Goal: Task Accomplishment & Management: Complete application form

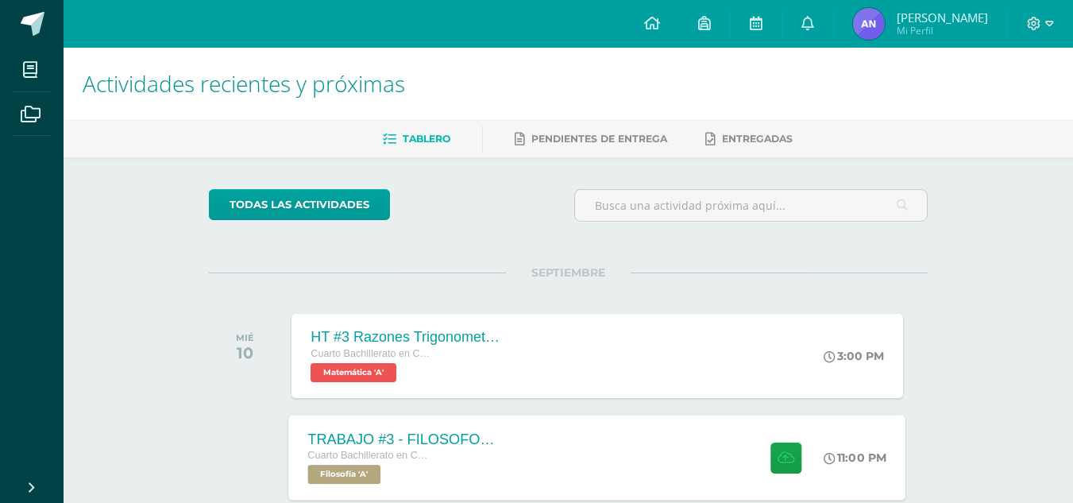
click at [497, 451] on div "Cuarto Bachillerato en CCLL con Orientación en Computación" at bounding box center [404, 455] width 192 height 17
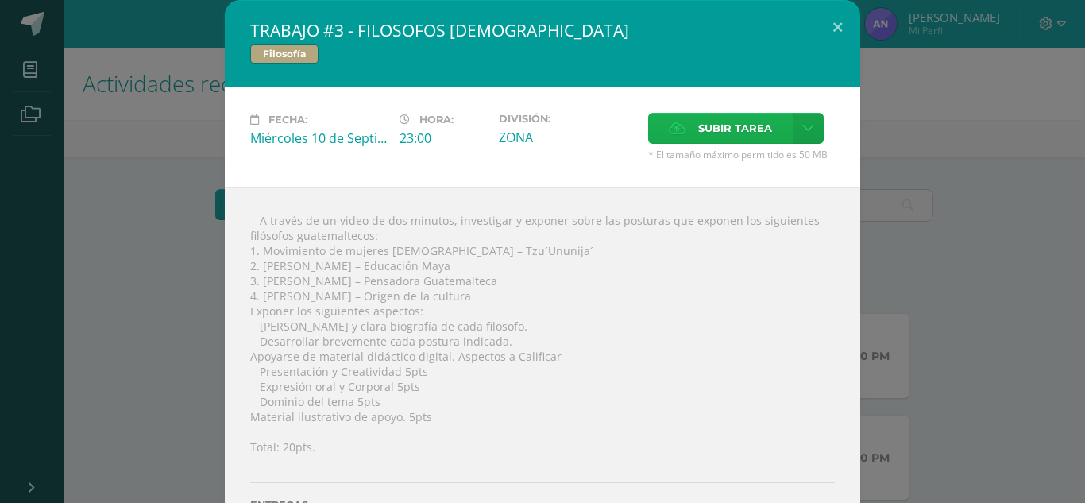
click at [717, 120] on span "Subir tarea" at bounding box center [735, 128] width 74 height 29
click at [0, 0] on input "Subir tarea" at bounding box center [0, 0] width 0 height 0
click at [802, 122] on icon at bounding box center [808, 129] width 12 height 14
click at [767, 166] on link "Subir enlace" at bounding box center [746, 162] width 159 height 25
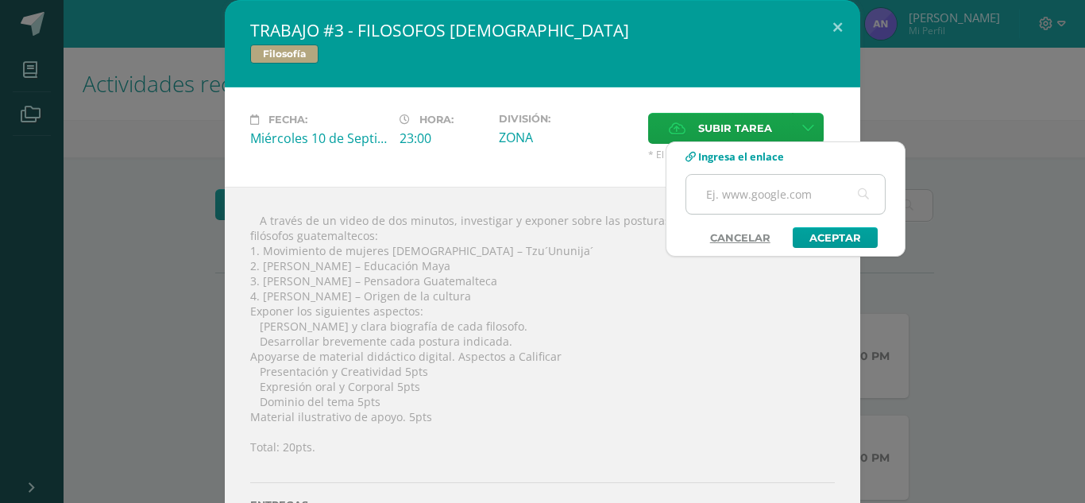
click at [796, 191] on input "text" at bounding box center [785, 194] width 199 height 39
type input "[URL][DOMAIN_NAME]"
click at [863, 246] on link "Aceptar" at bounding box center [835, 237] width 85 height 21
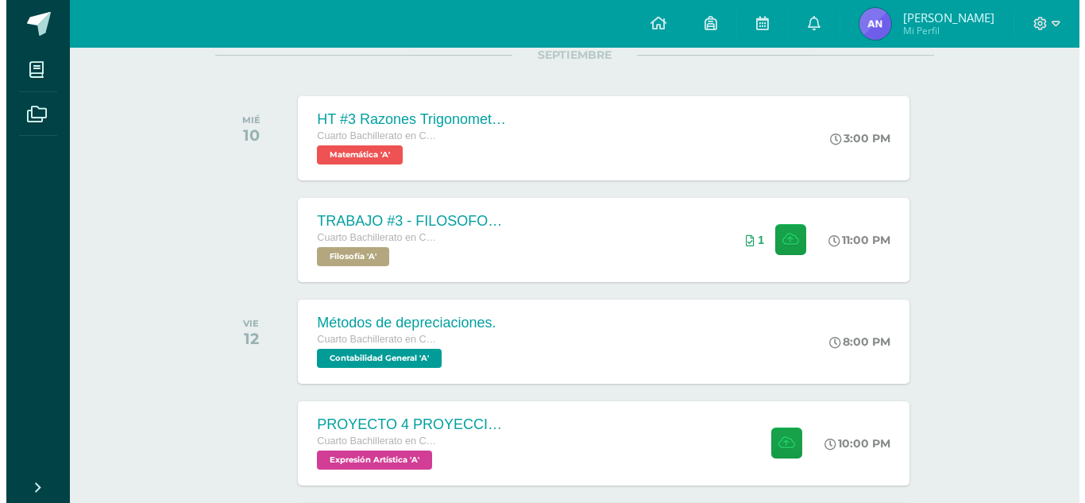
scroll to position [215, 0]
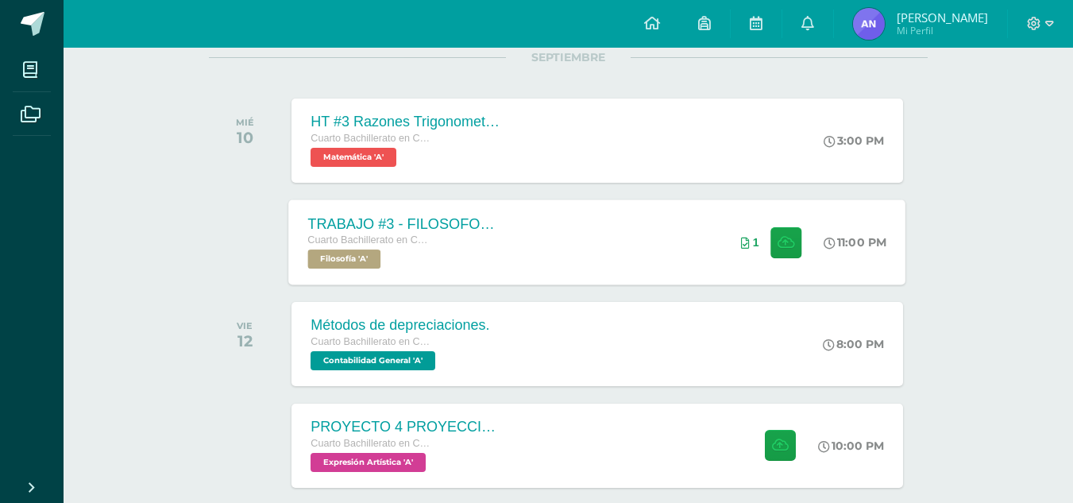
click at [756, 237] on div "1" at bounding box center [771, 241] width 99 height 85
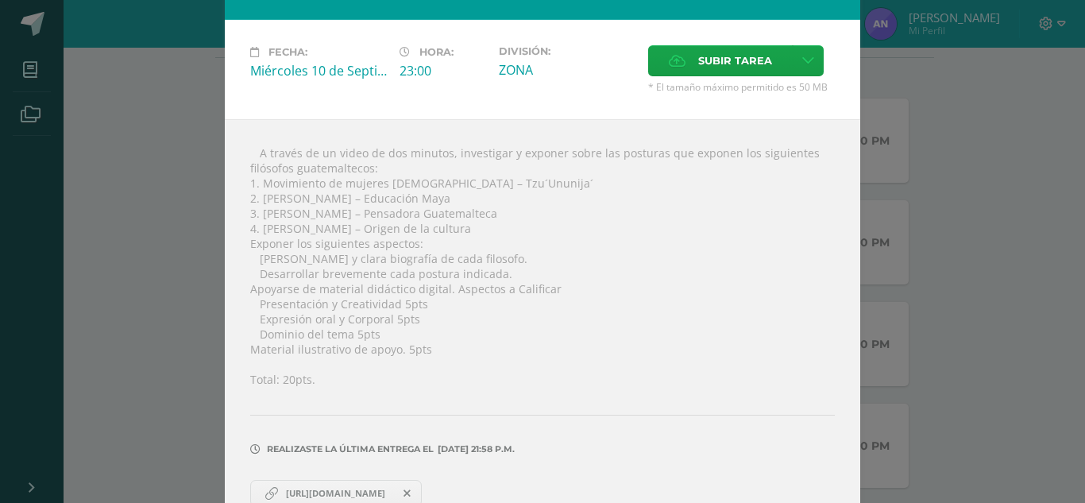
scroll to position [98, 0]
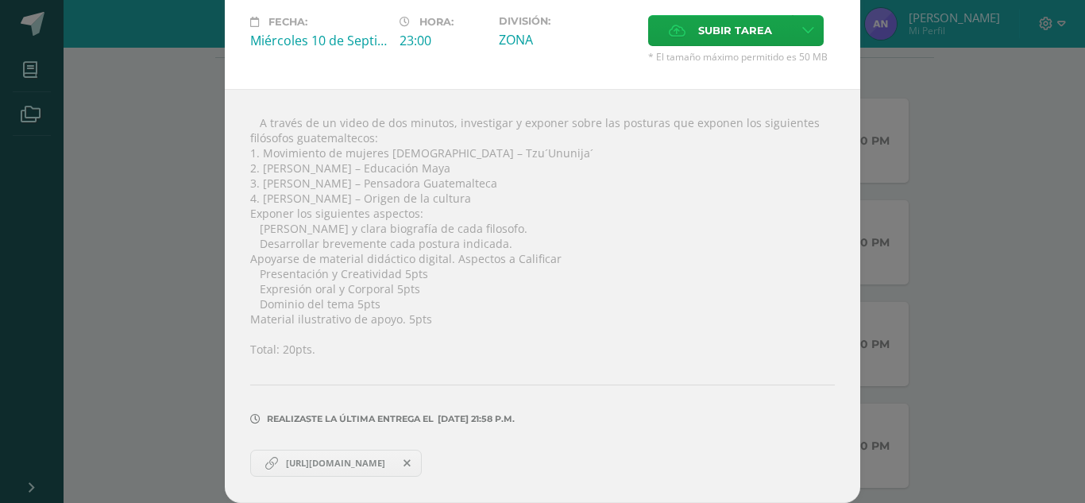
click at [276, 471] on link "[URL][DOMAIN_NAME]" at bounding box center [336, 463] width 172 height 27
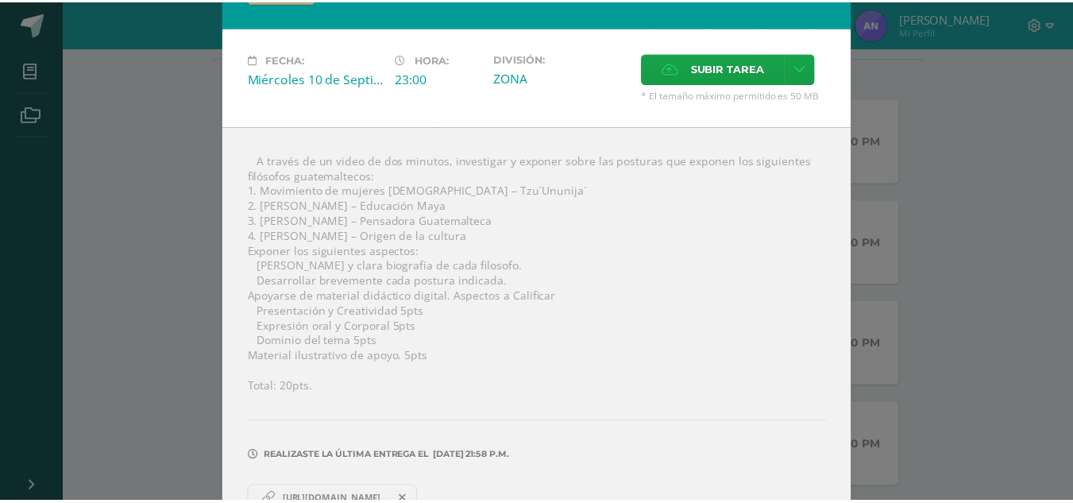
scroll to position [0, 0]
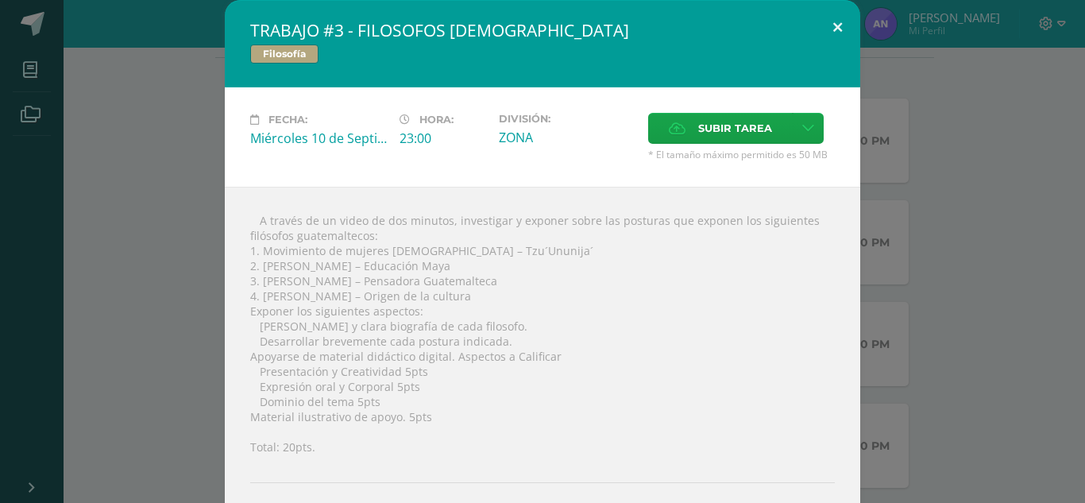
click at [833, 21] on button at bounding box center [837, 27] width 45 height 54
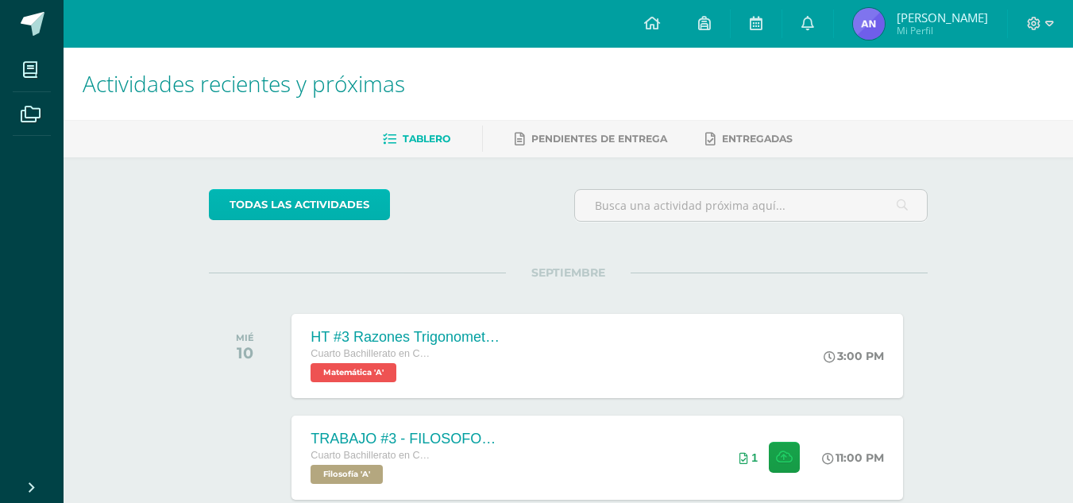
click at [342, 194] on link "todas las Actividades" at bounding box center [299, 204] width 181 height 31
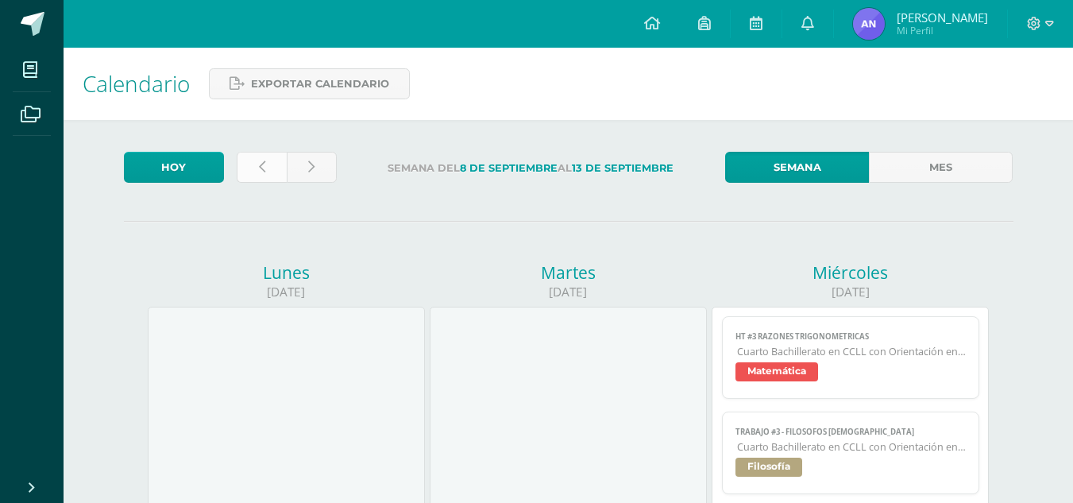
click at [268, 163] on link at bounding box center [262, 167] width 50 height 31
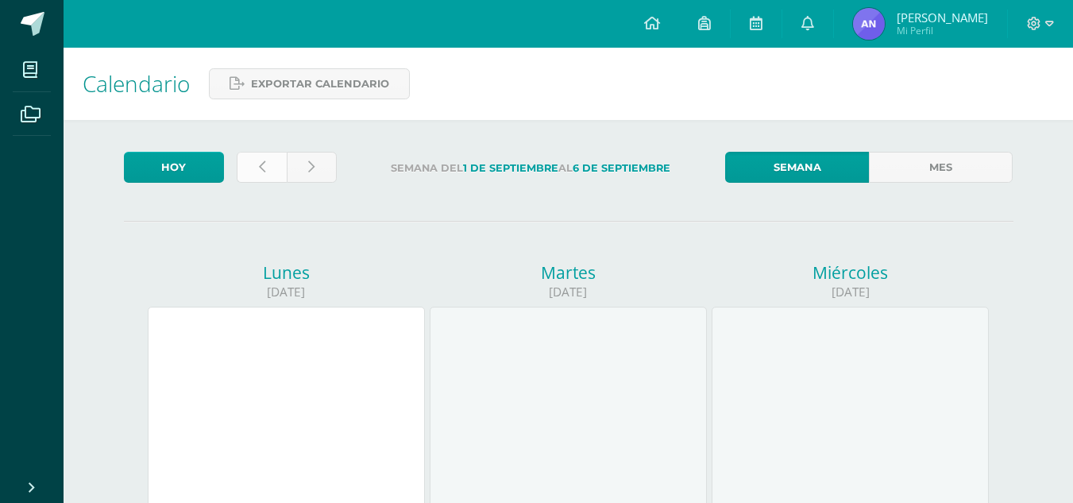
click at [272, 168] on link at bounding box center [262, 167] width 50 height 31
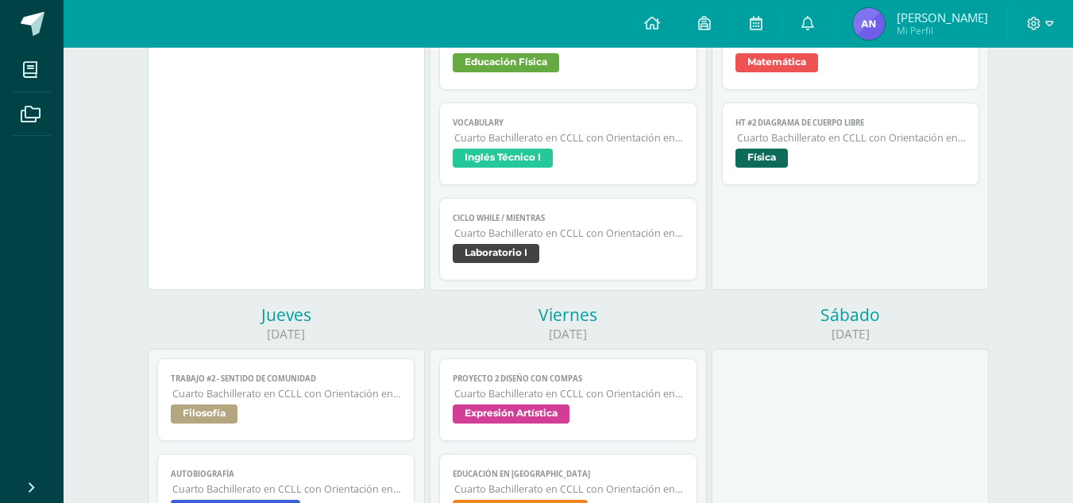
scroll to position [316, 0]
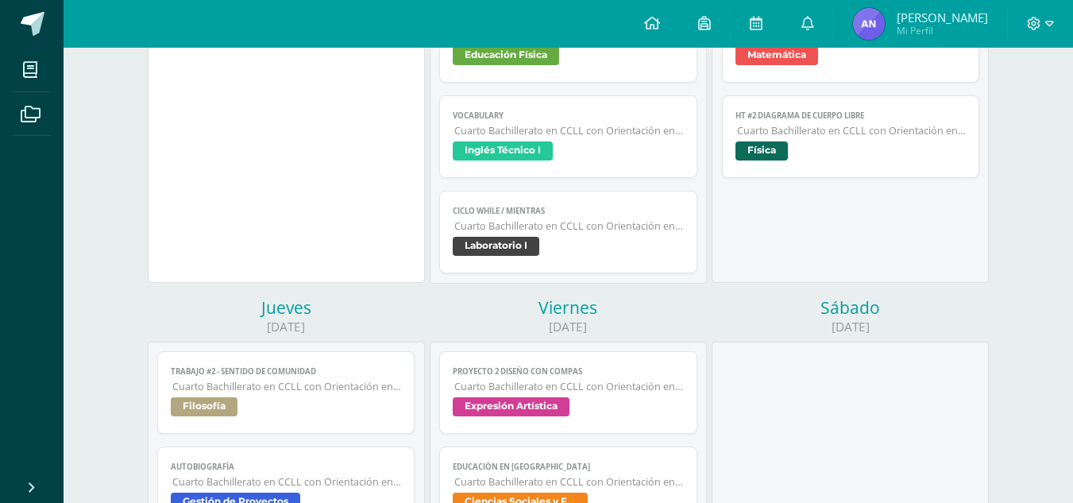
click at [525, 270] on link "Ciclo While / Mientras Cuarto Bachillerato en CCLL con Orientación en Computaci…" at bounding box center [568, 232] width 258 height 83
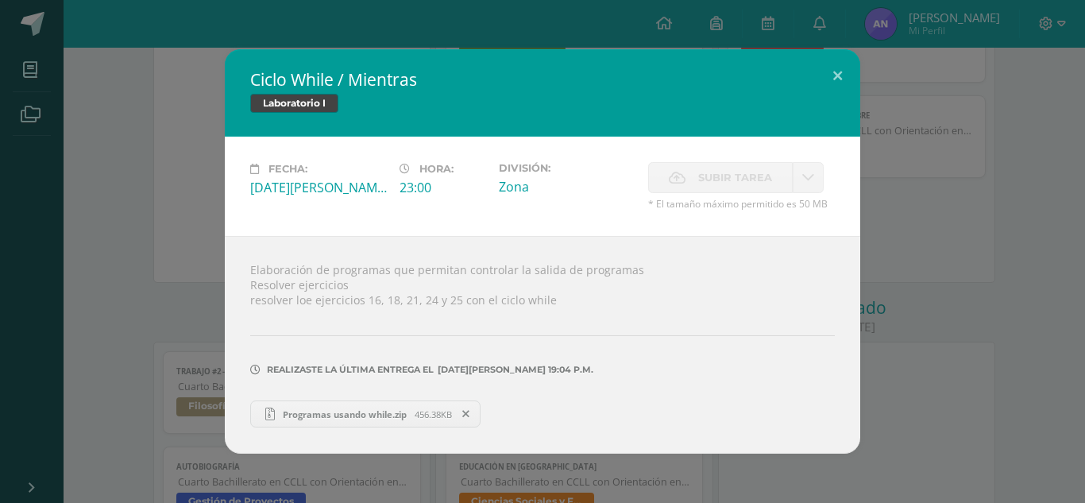
click at [389, 409] on span "Programas usando while.zip" at bounding box center [345, 414] width 140 height 12
click at [983, 157] on div "Ciclo While / Mientras Laboratorio I Fecha: Martes 26 de Agosto Hora: 23:00 Div…" at bounding box center [542, 251] width 1073 height 404
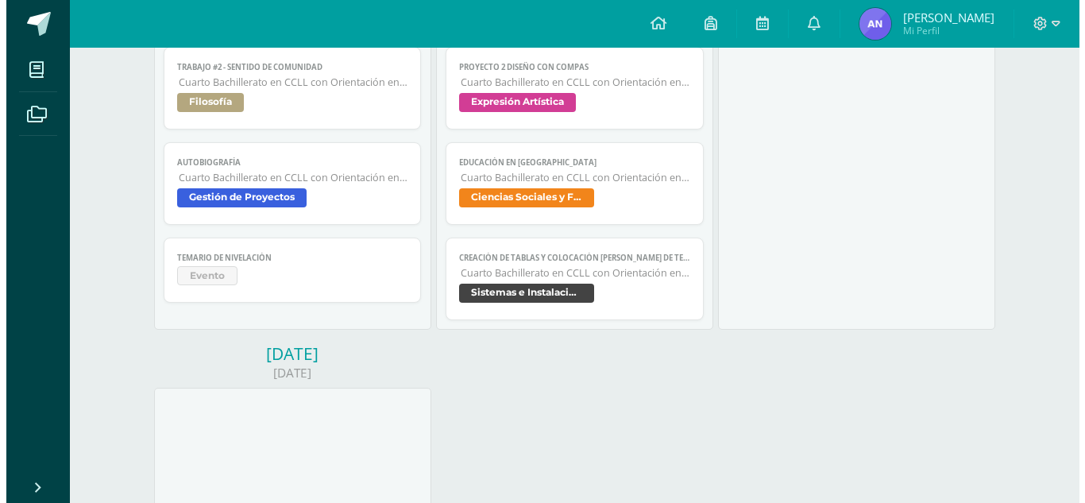
scroll to position [601, 0]
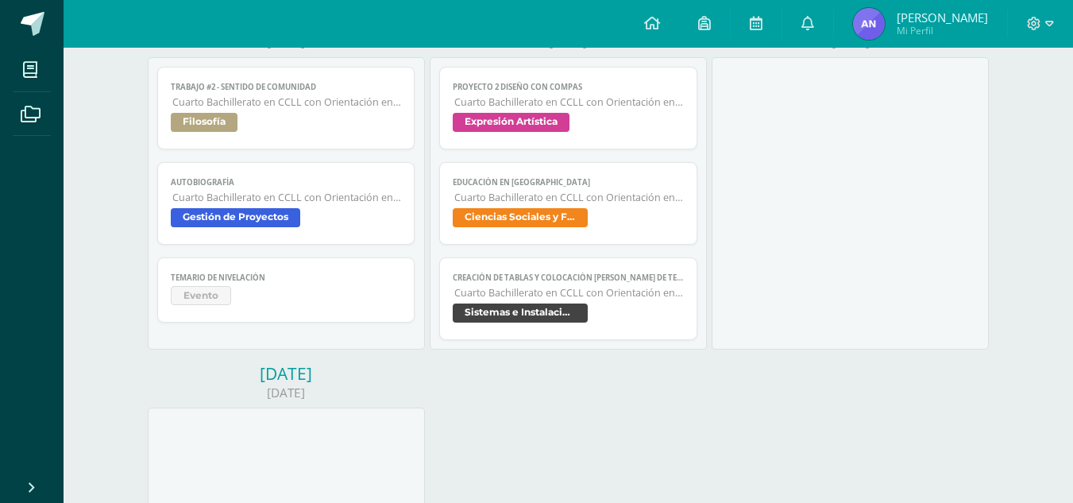
click at [628, 302] on link "Creación de Tablas Y Colocación de cajas de texto Frames Cuarto Bachillerato en…" at bounding box center [568, 298] width 258 height 83
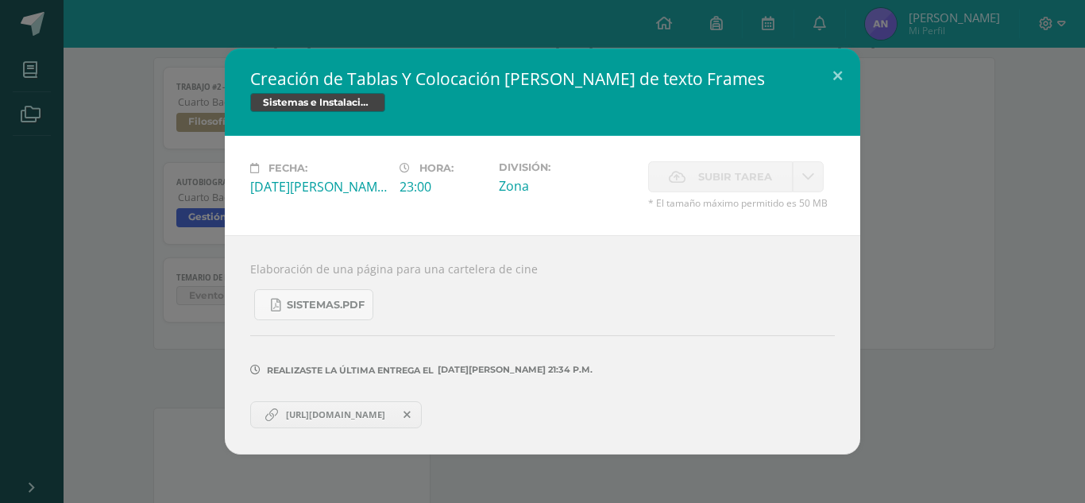
click at [314, 400] on div "https://drive.google.com/file/d/1F_ReWA01XDL8wplXFjMgyq_01EnZWr28/view?usp=shar…" at bounding box center [542, 412] width 585 height 31
click at [323, 412] on span "https://drive.google.com/file/d/1F_ReWA01XDL8wplXFjMgyq_01EnZWr28/view?usp=shar…" at bounding box center [335, 414] width 115 height 13
